Goal: Task Accomplishment & Management: Use online tool/utility

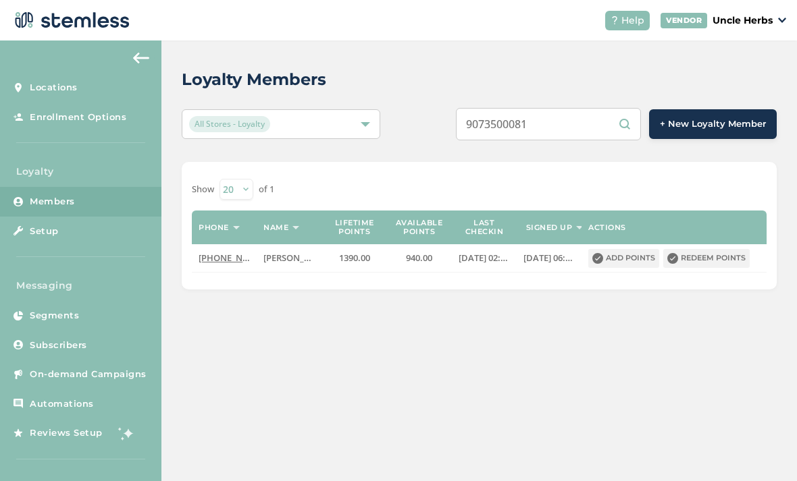
scroll to position [43, 0]
click at [569, 108] on input "9073500081" at bounding box center [548, 124] width 185 height 32
click at [565, 108] on input "9073500081" at bounding box center [548, 124] width 185 height 32
click at [566, 108] on input "9073500081" at bounding box center [548, 124] width 185 height 32
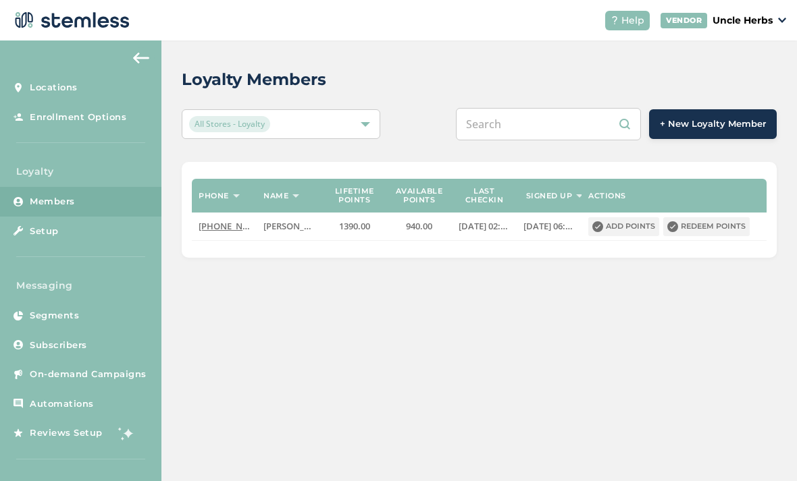
click at [543, 108] on input "text" at bounding box center [548, 124] width 185 height 32
click at [544, 108] on input "text" at bounding box center [548, 124] width 185 height 32
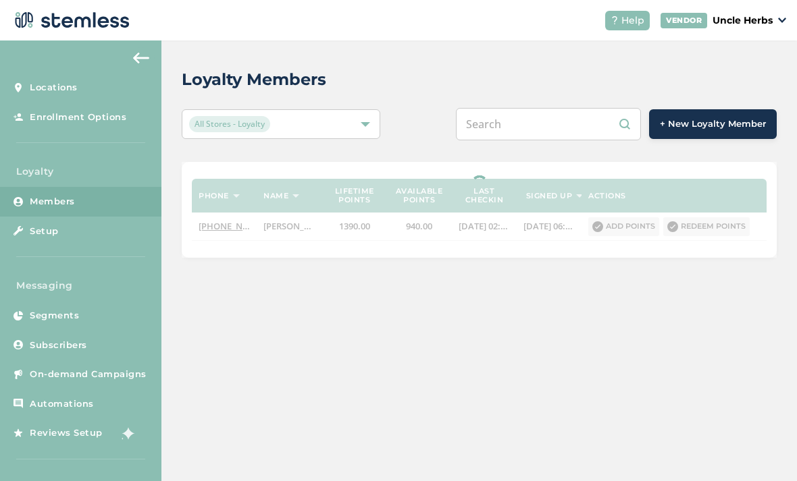
paste input "9077640102"
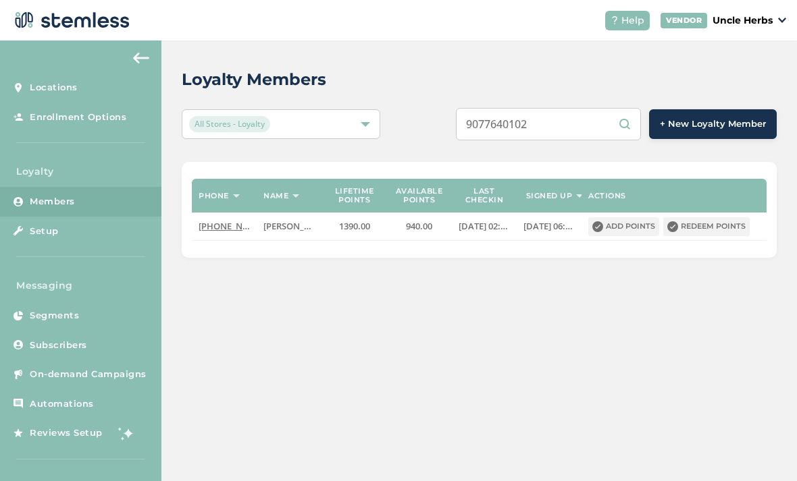
click at [581, 108] on input "9077640102" at bounding box center [548, 124] width 185 height 32
click at [528, 108] on input "9077640102" at bounding box center [548, 124] width 185 height 32
click at [532, 108] on input "9077640102" at bounding box center [548, 124] width 185 height 32
click at [580, 127] on input "9077640102" at bounding box center [548, 124] width 185 height 32
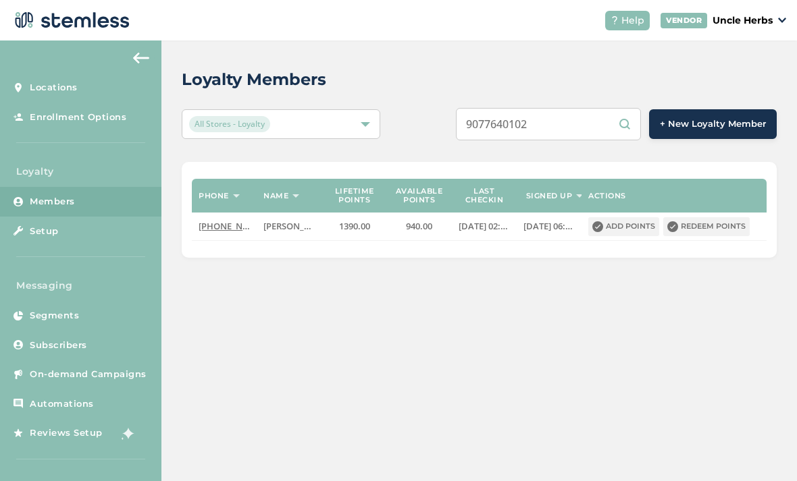
click at [579, 126] on input "9077640102" at bounding box center [548, 124] width 185 height 32
type input "9"
click at [546, 125] on input "text" at bounding box center [548, 124] width 185 height 32
click at [556, 124] on input "text" at bounding box center [548, 124] width 185 height 32
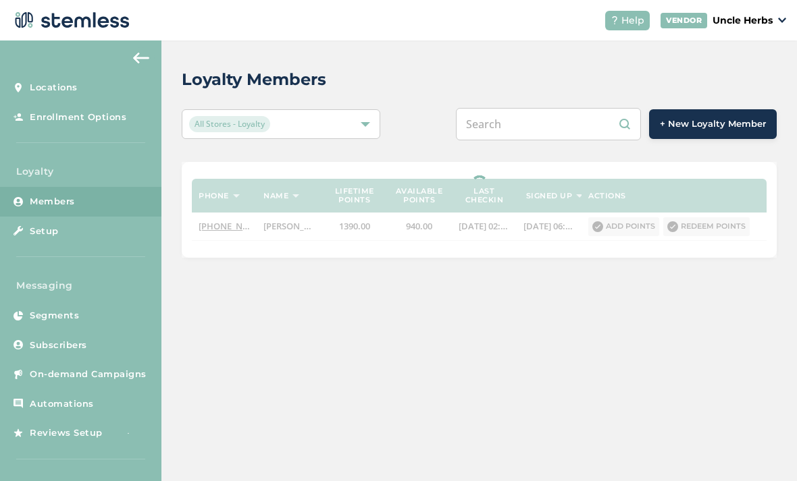
paste input "9077640102"
type input "9077640102"
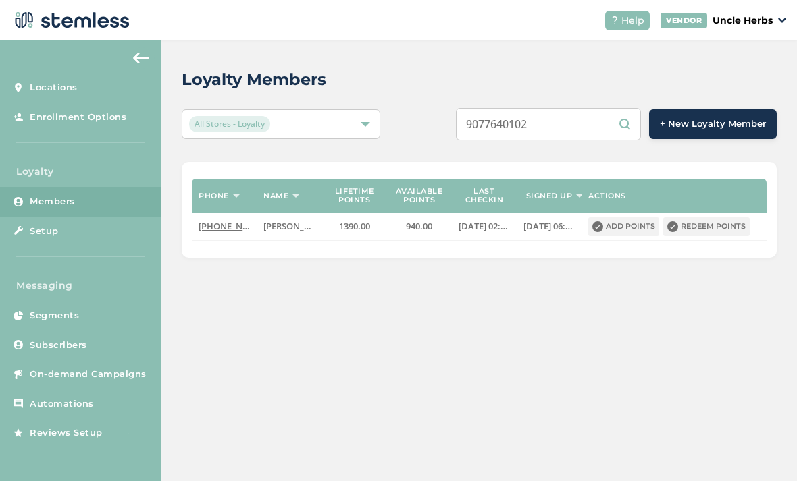
click at [633, 129] on input "9077640102" at bounding box center [548, 124] width 185 height 32
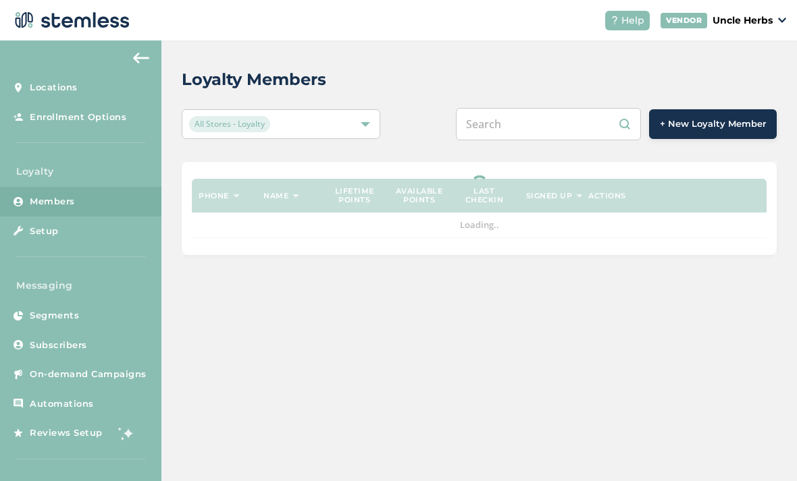
click at [530, 124] on input "text" at bounding box center [548, 124] width 185 height 32
click at [546, 124] on input "text" at bounding box center [548, 124] width 185 height 32
click at [541, 132] on input "text" at bounding box center [548, 124] width 185 height 32
paste input "9077640102"
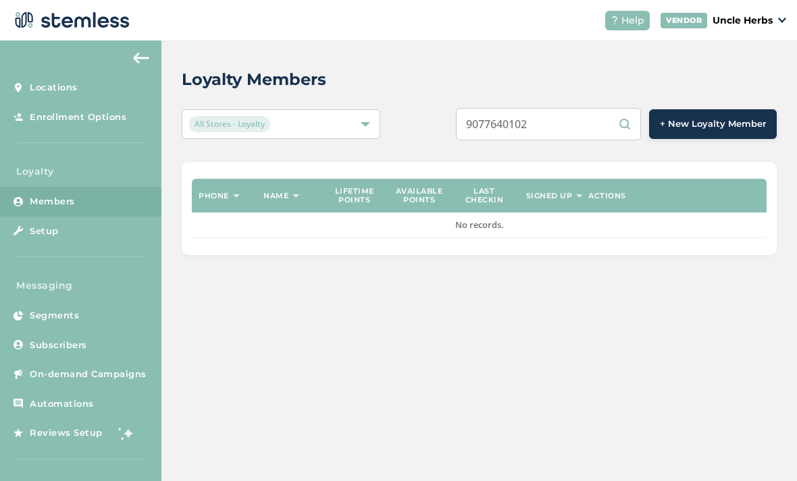
type input "9077640102"
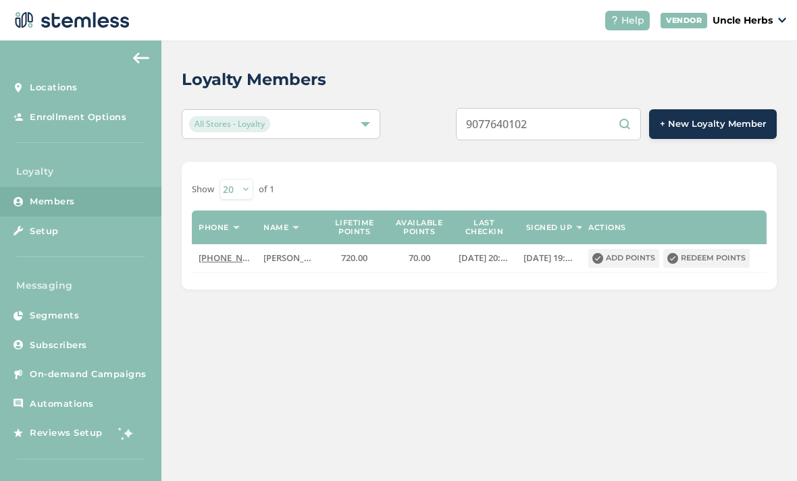
click at [695, 261] on button "Redeem points" at bounding box center [706, 258] width 86 height 19
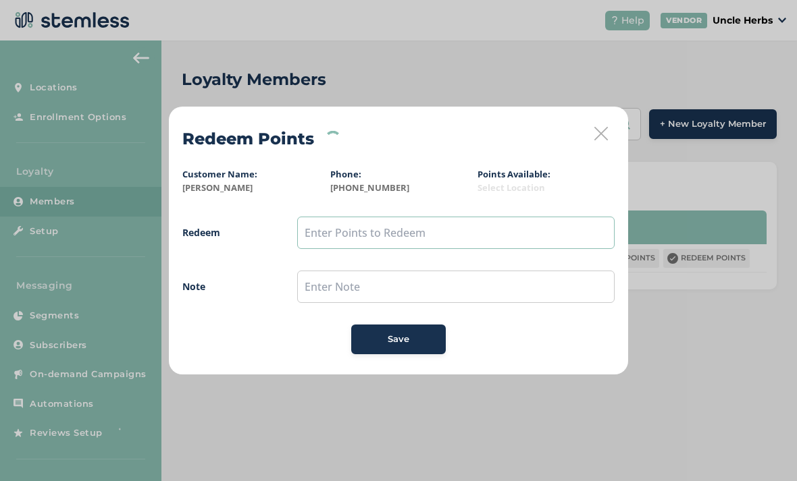
click at [400, 226] on input "text" at bounding box center [455, 233] width 317 height 32
type input "50"
click at [419, 336] on div "Save" at bounding box center [398, 340] width 73 height 14
